Goal: Task Accomplishment & Management: Manage account settings

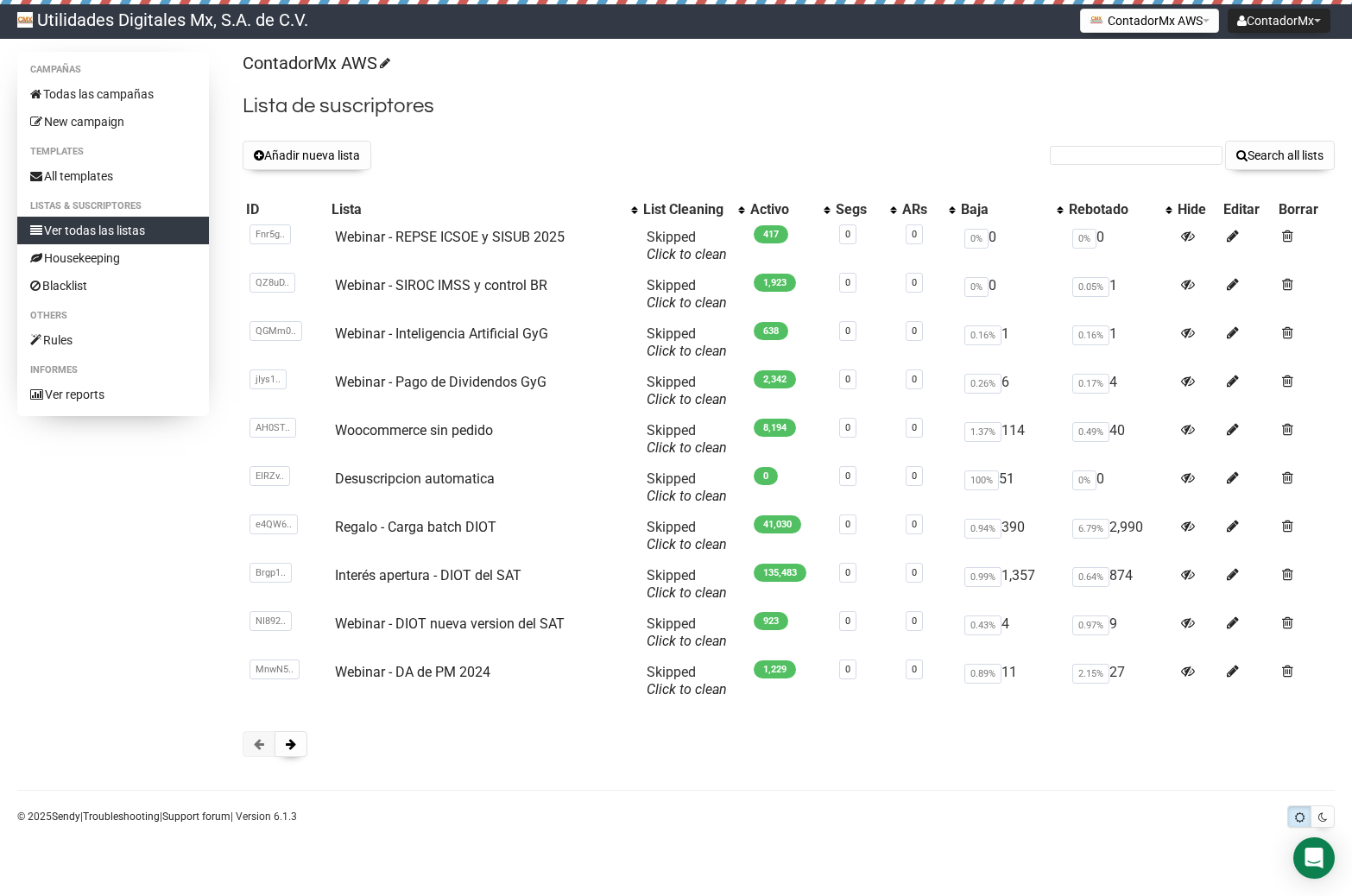
scroll to position [162, 0]
click at [295, 750] on span at bounding box center [291, 743] width 11 height 12
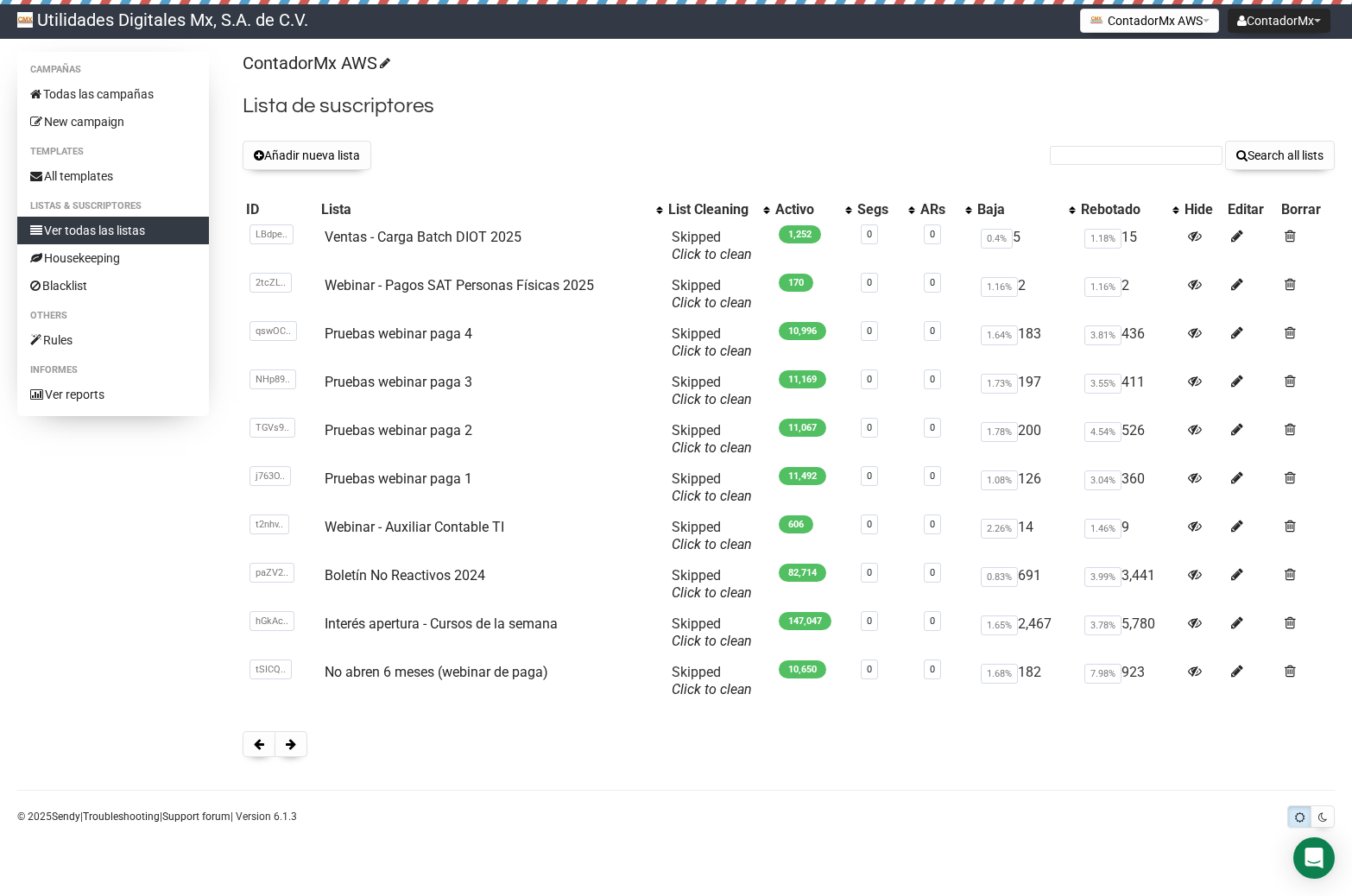
scroll to position [154, 0]
click at [293, 750] on span at bounding box center [291, 743] width 11 height 12
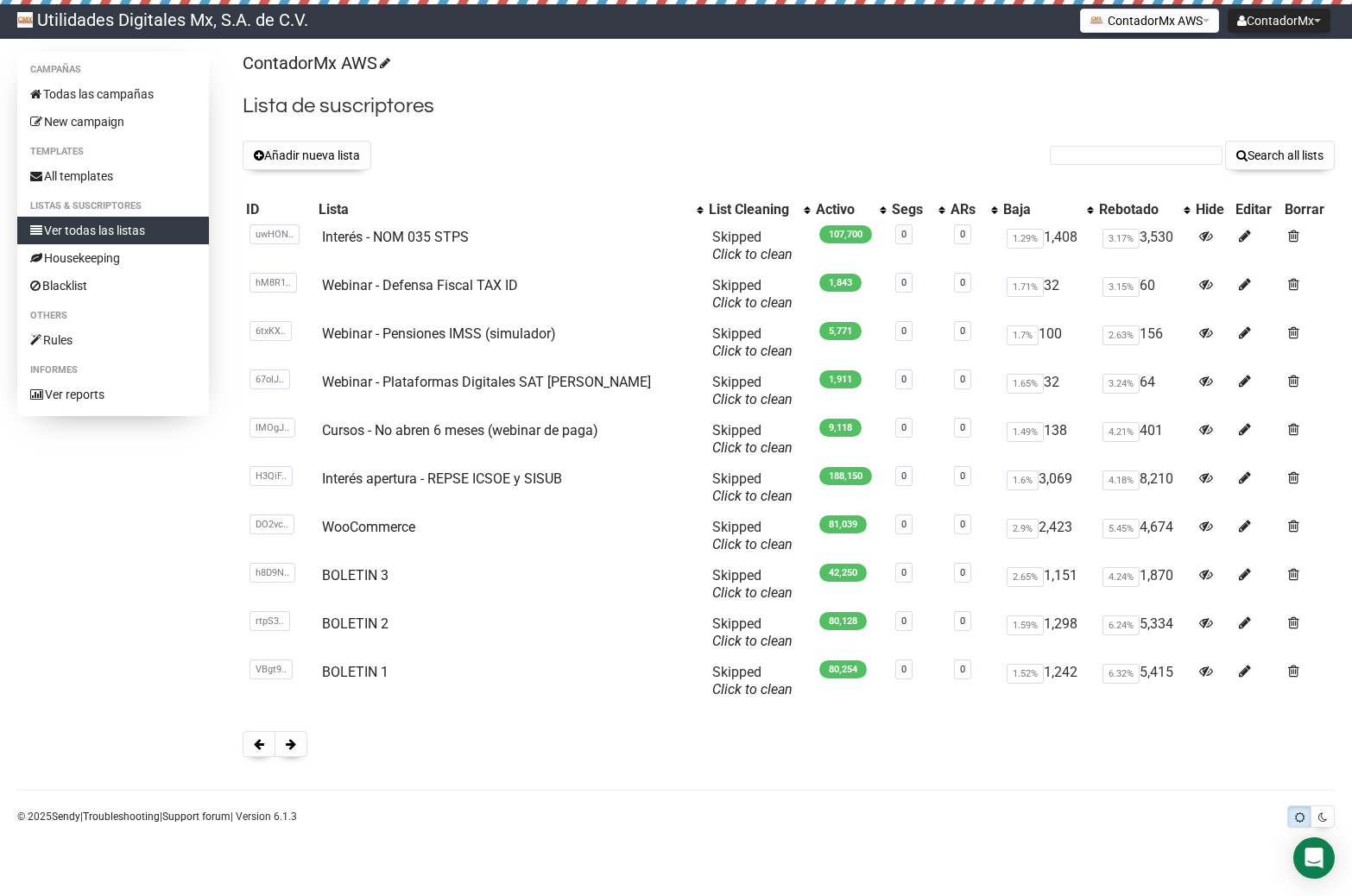
scroll to position [162, 0]
click at [301, 757] on button at bounding box center [291, 743] width 33 height 26
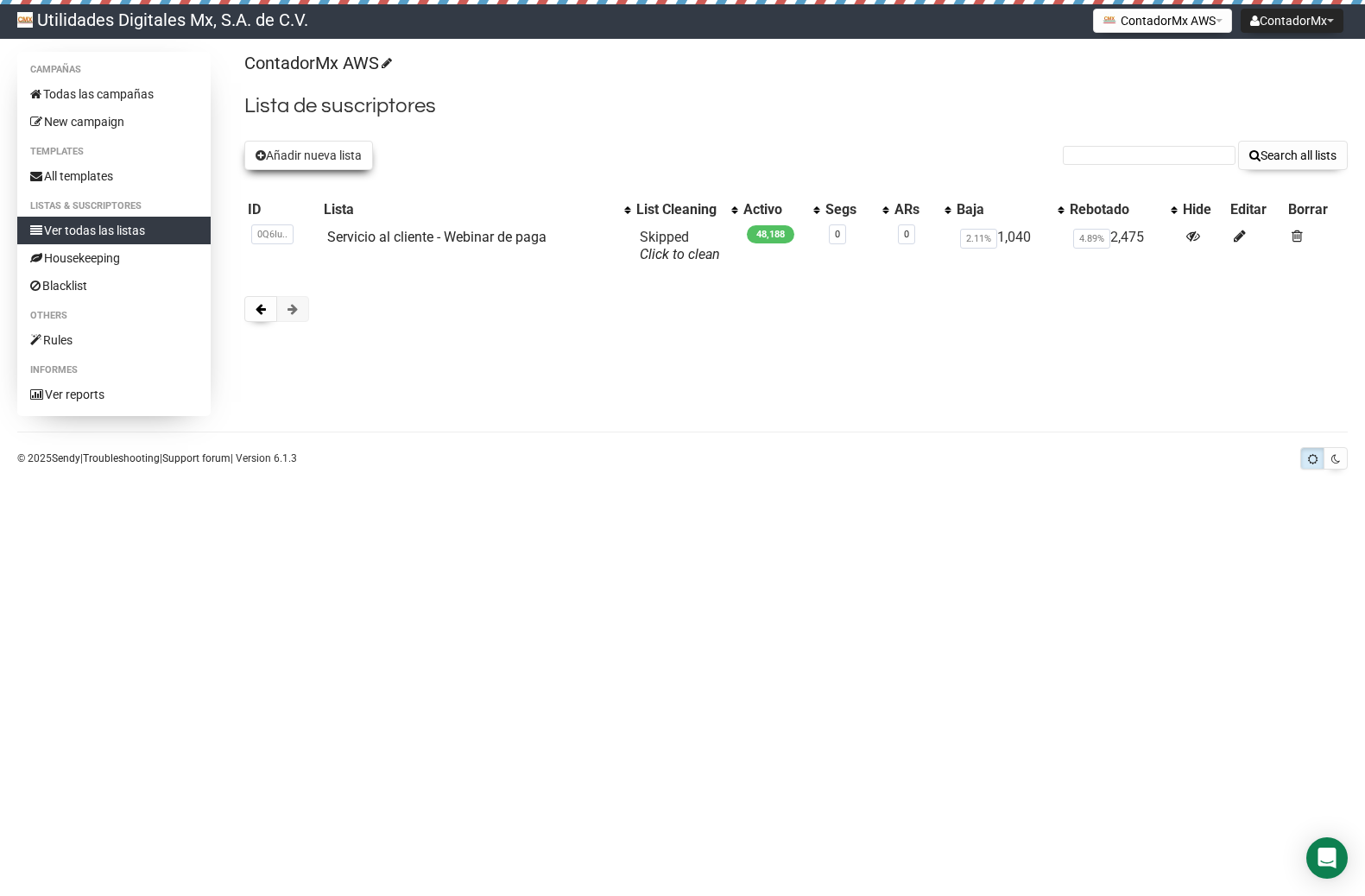
click at [306, 151] on button "Añadir nueva lista" at bounding box center [308, 155] width 128 height 29
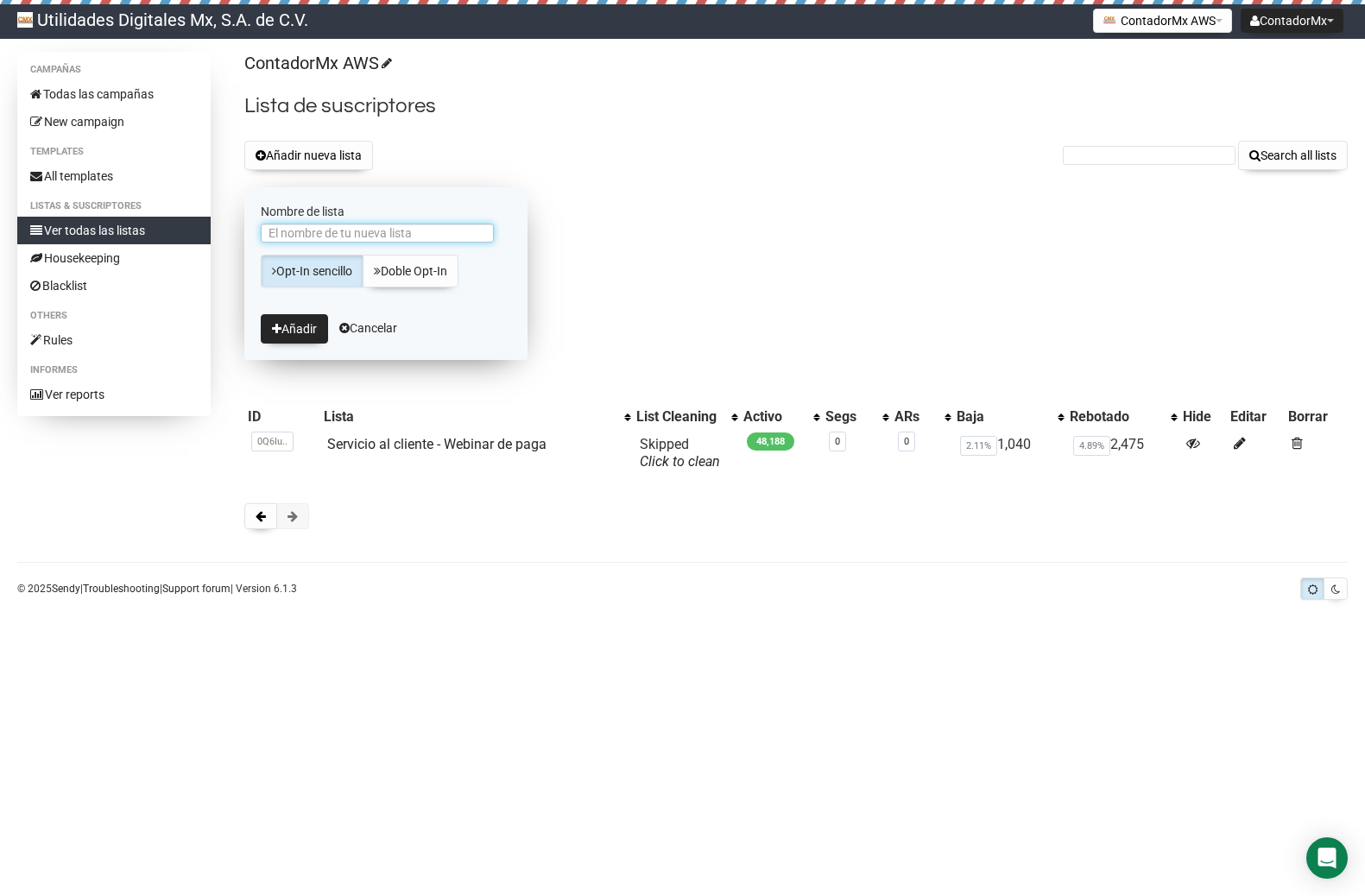
paste input "Interes apertura - Inteligencia artificial"
type input "Interes apertura - Inteligencia artificial"
click at [305, 335] on button "Añadir" at bounding box center [294, 328] width 67 height 29
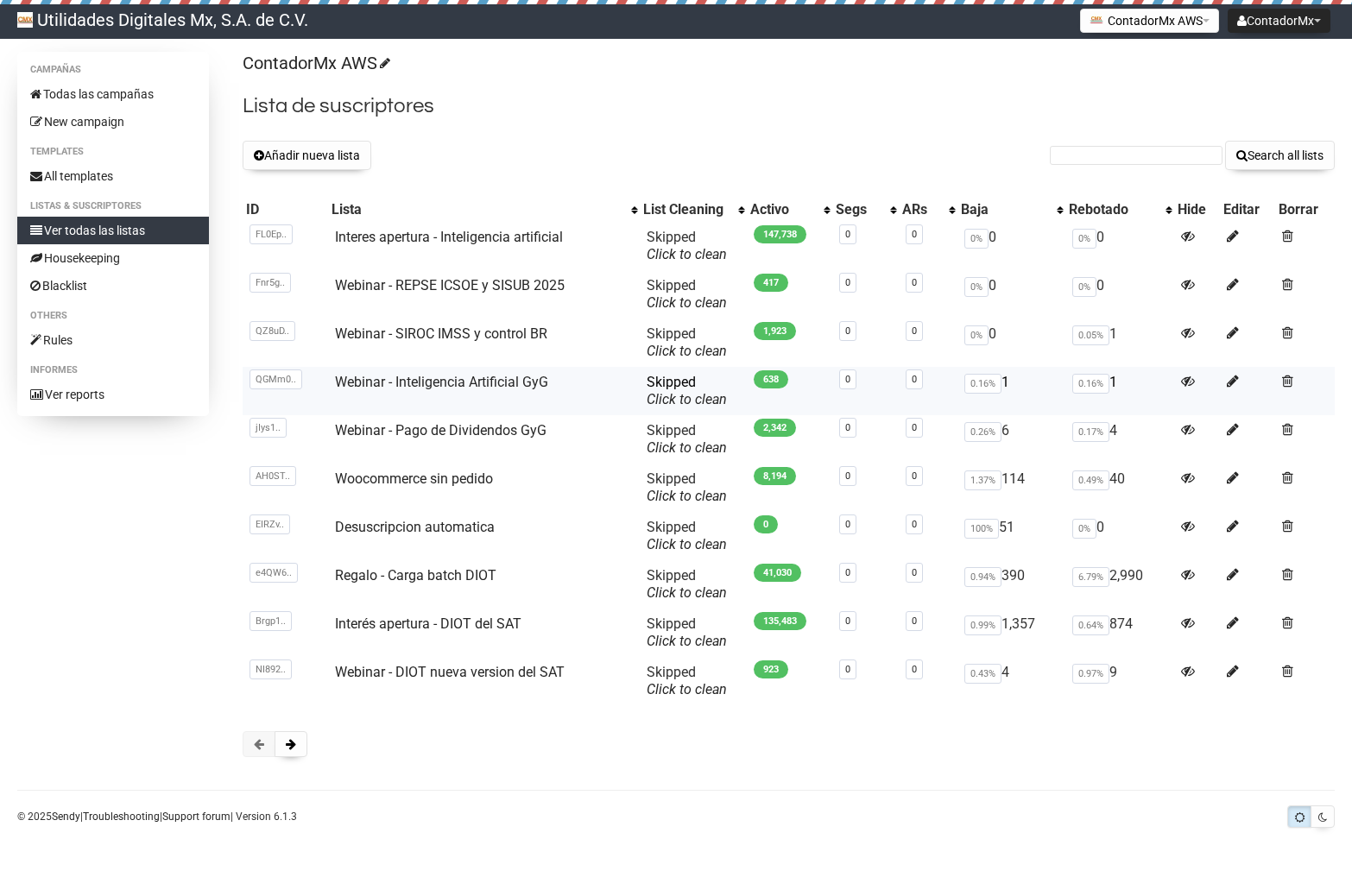
scroll to position [162, 0]
click at [293, 750] on span at bounding box center [291, 743] width 11 height 12
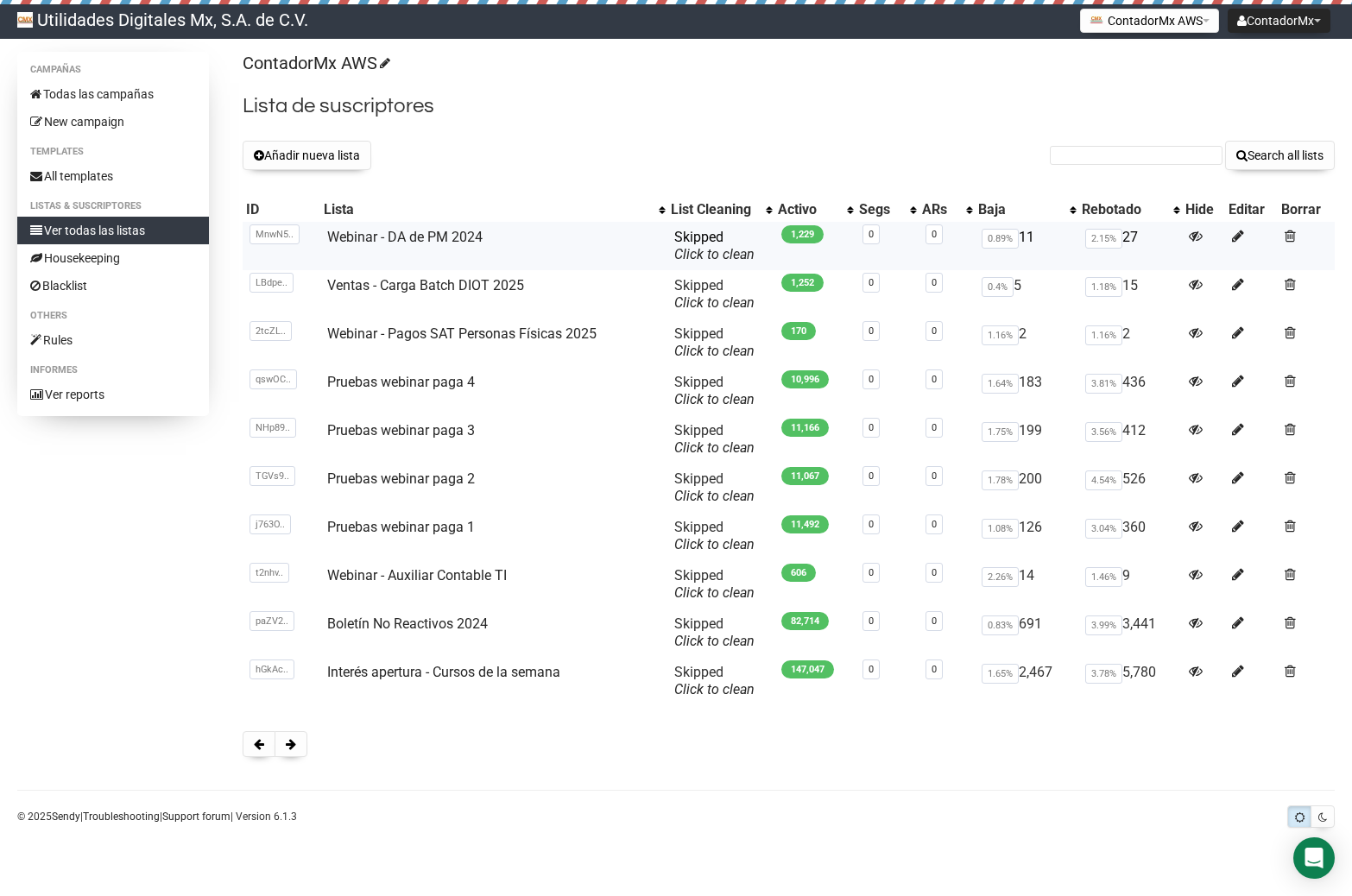
scroll to position [162, 0]
click at [290, 750] on span at bounding box center [291, 743] width 11 height 12
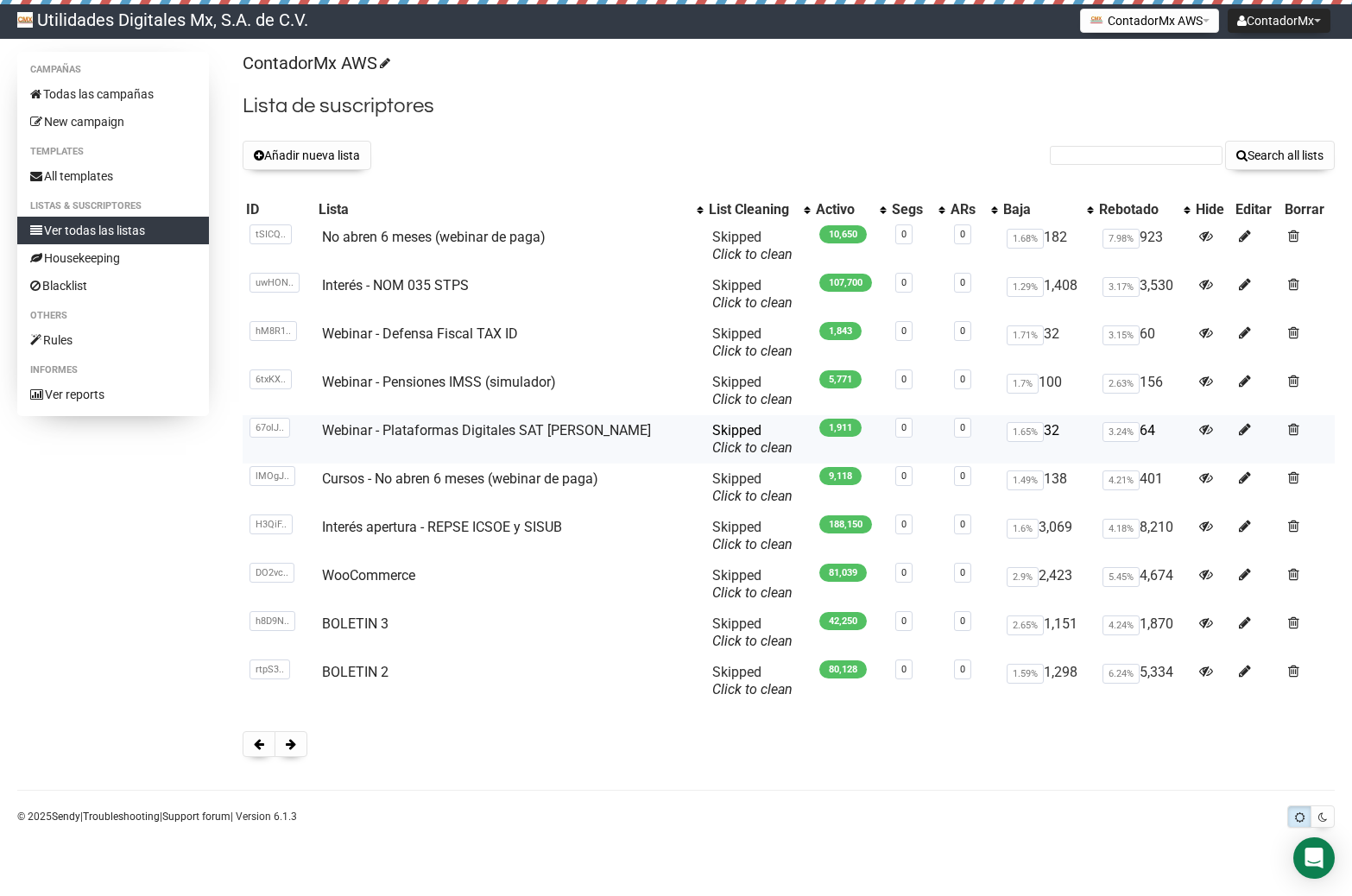
scroll to position [162, 0]
click at [297, 757] on button at bounding box center [291, 743] width 33 height 26
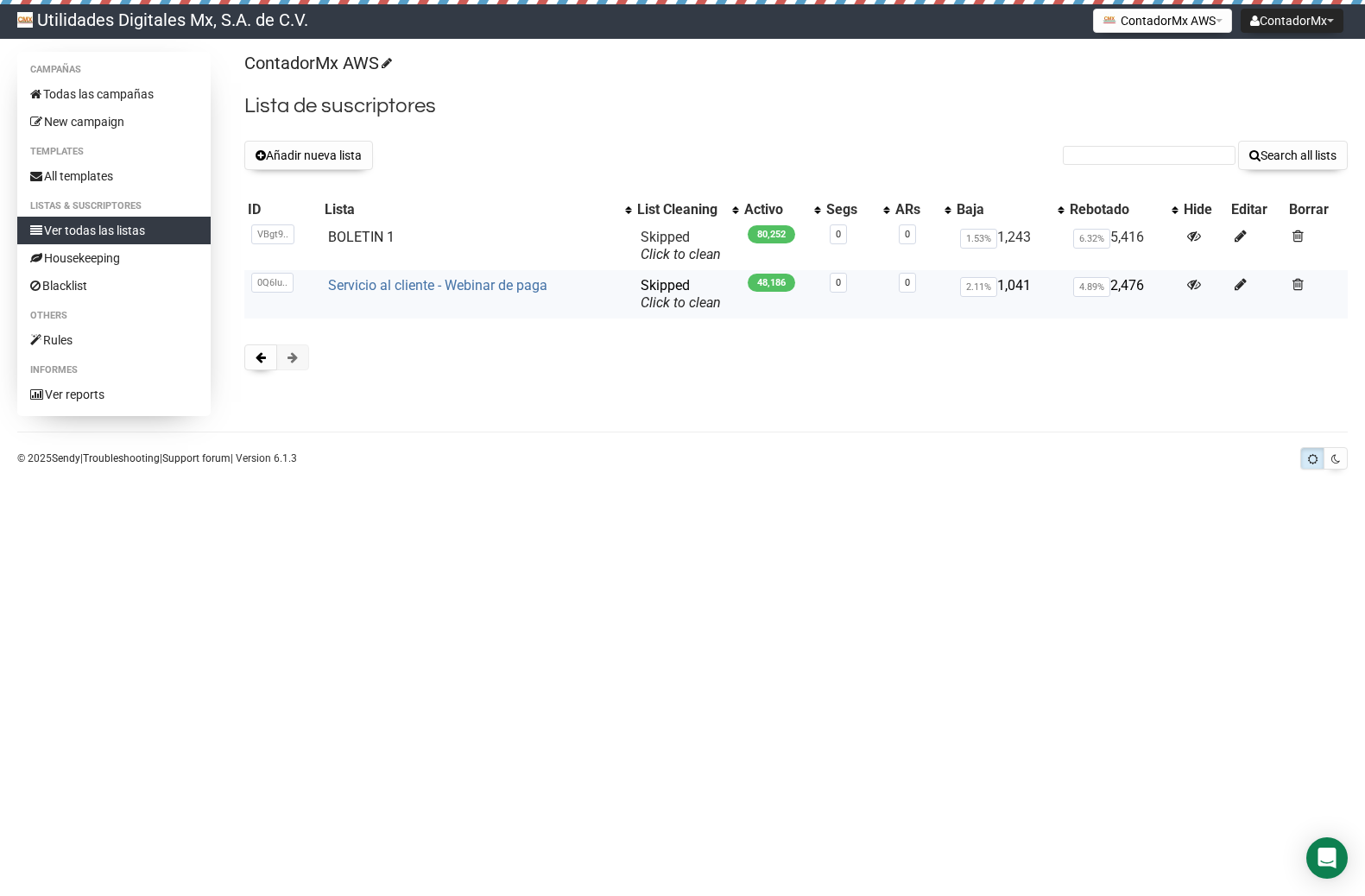
click at [479, 293] on link "Servicio al cliente - Webinar de paga" at bounding box center [438, 285] width 220 height 17
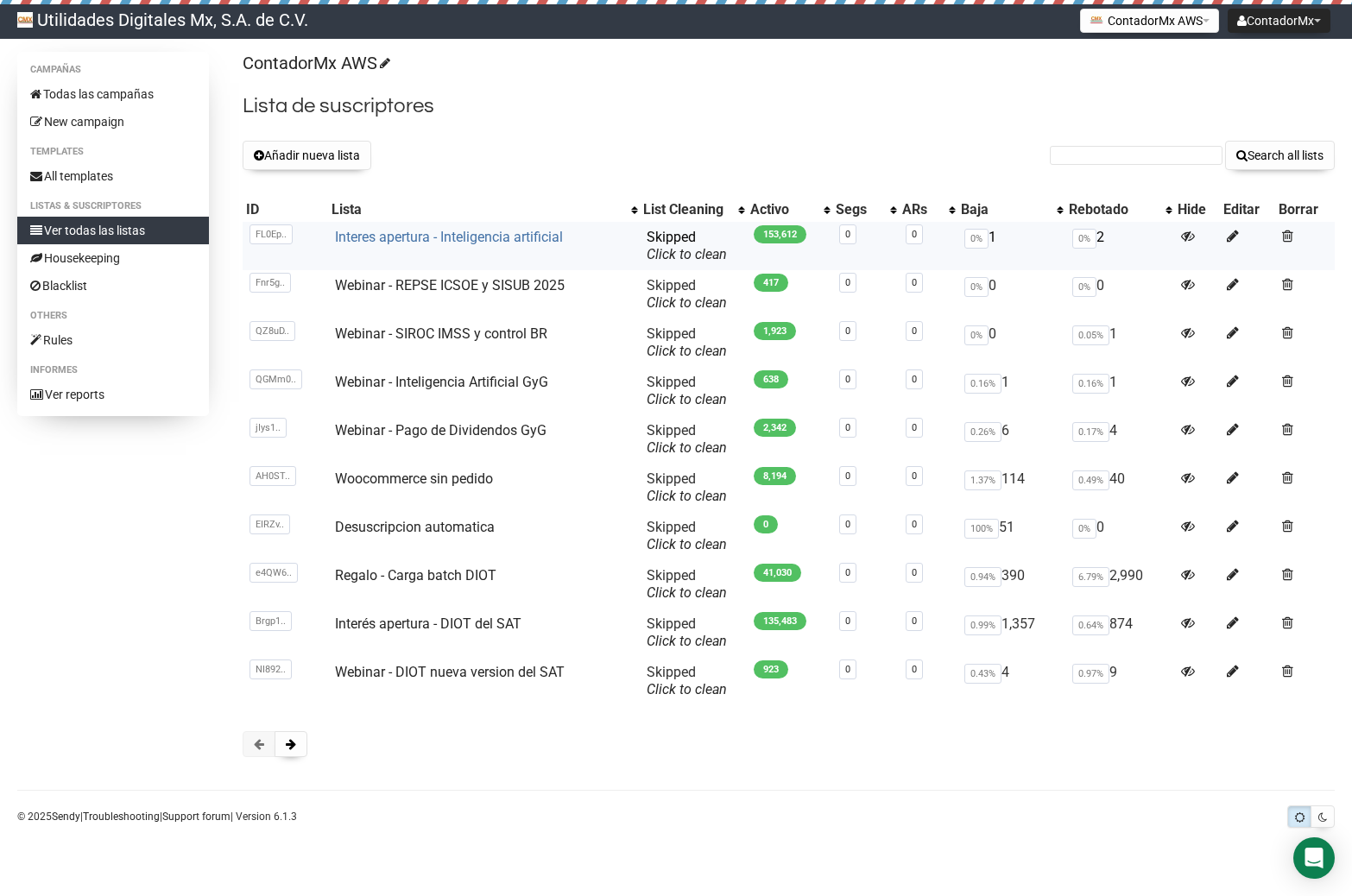
click at [443, 245] on link "Interes apertura - Inteligencia artificial" at bounding box center [449, 236] width 227 height 17
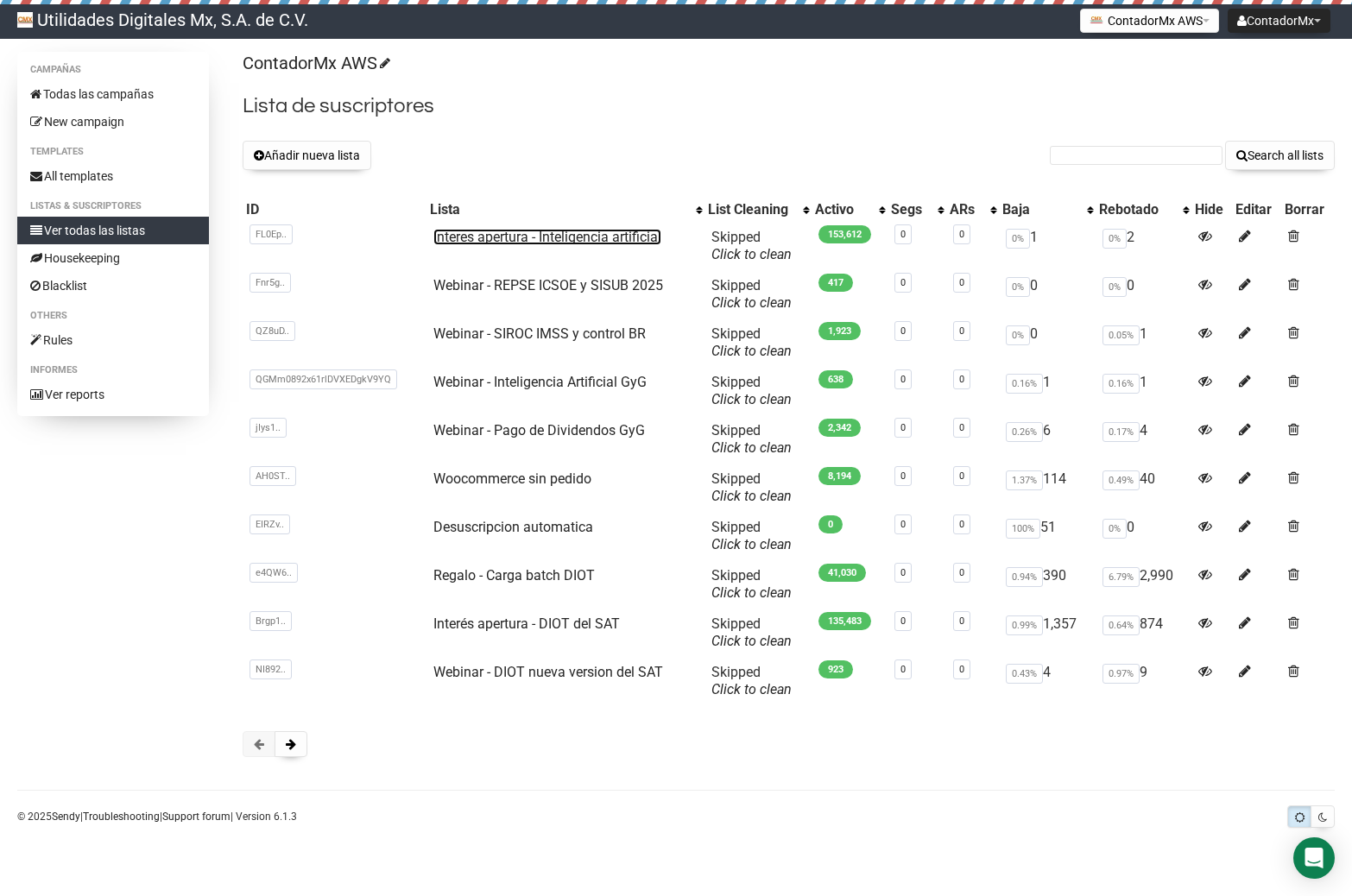
scroll to position [12, 0]
